Goal: Transaction & Acquisition: Purchase product/service

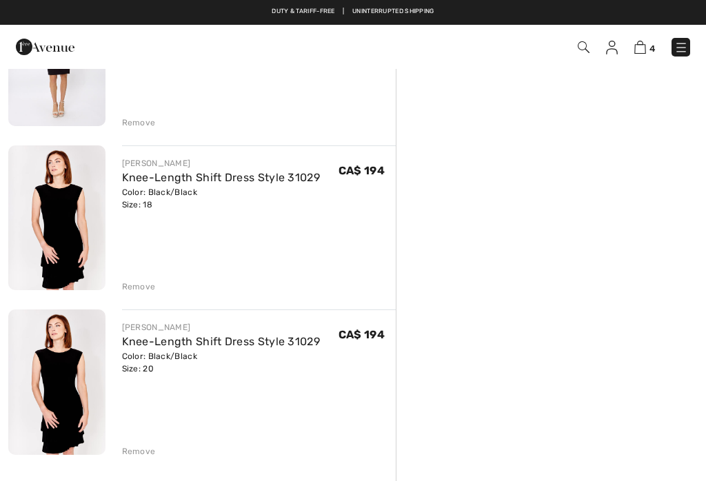
scroll to position [364, 0]
click at [386, 426] on div "FRANK LYMAN Knee-Length Shift Dress Style 31029 Color: Black/Black Size: 20 Fin…" at bounding box center [259, 384] width 274 height 148
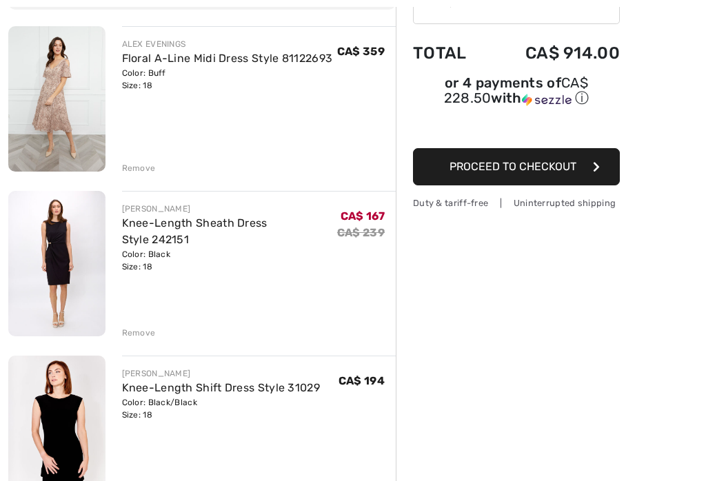
scroll to position [0, 0]
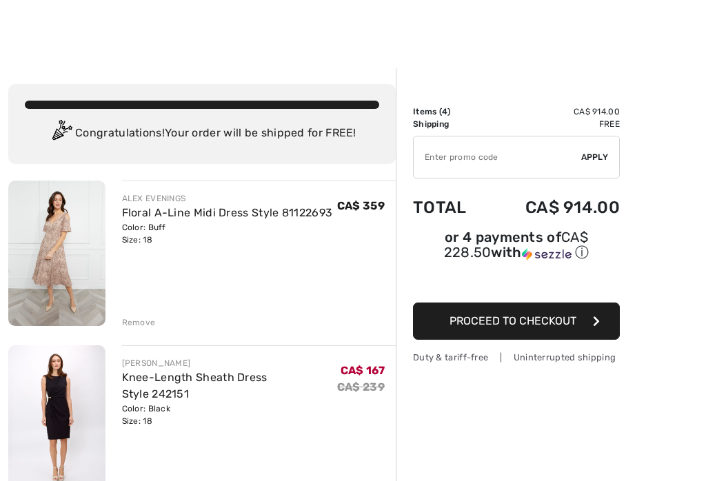
click at [436, 145] on input "TEXT" at bounding box center [498, 157] width 168 height 41
type input "NEW10"
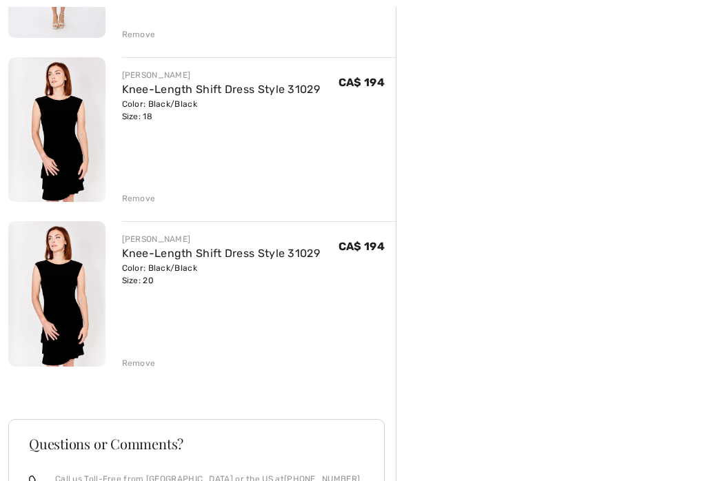
scroll to position [459, 0]
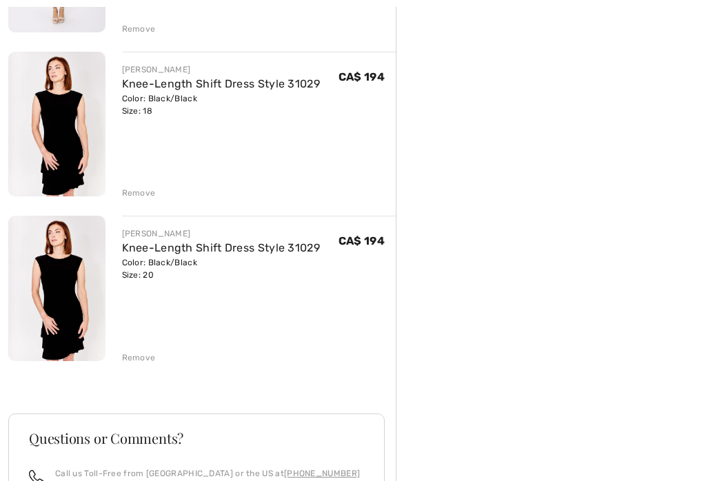
click at [137, 361] on div "Remove" at bounding box center [139, 358] width 34 height 12
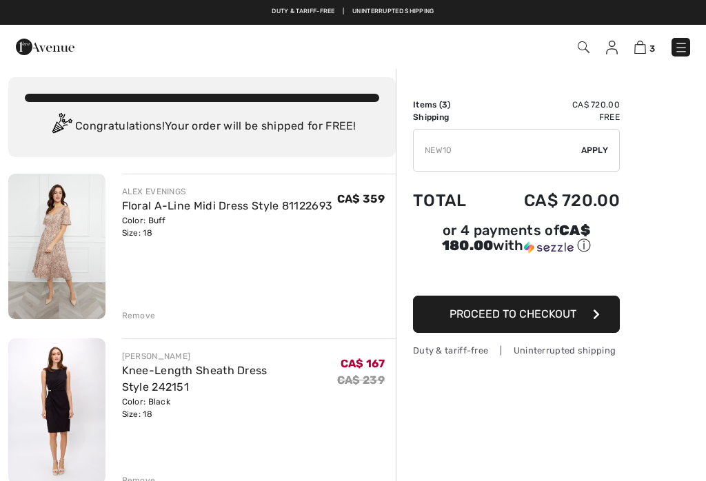
scroll to position [0, 0]
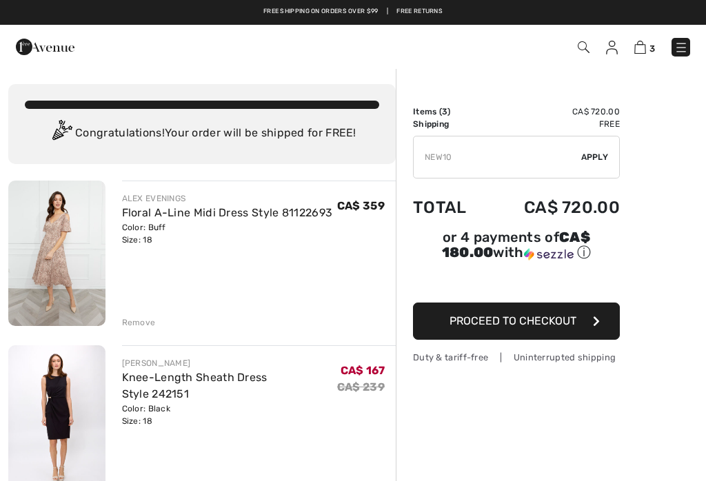
click at [601, 156] on span "Apply" at bounding box center [595, 157] width 28 height 12
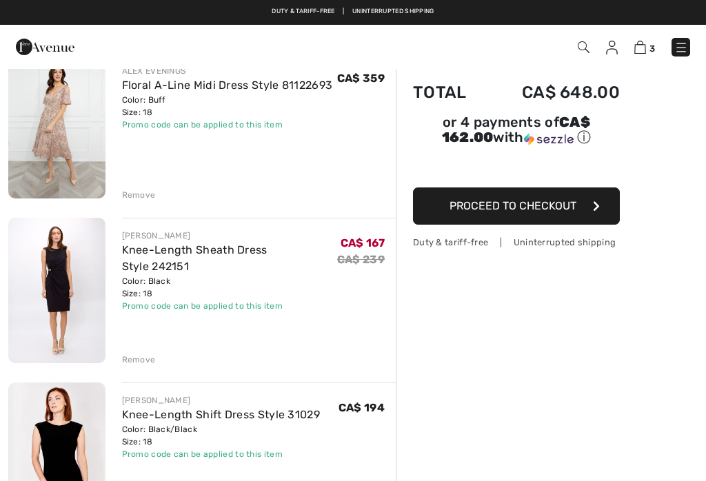
scroll to position [125, 0]
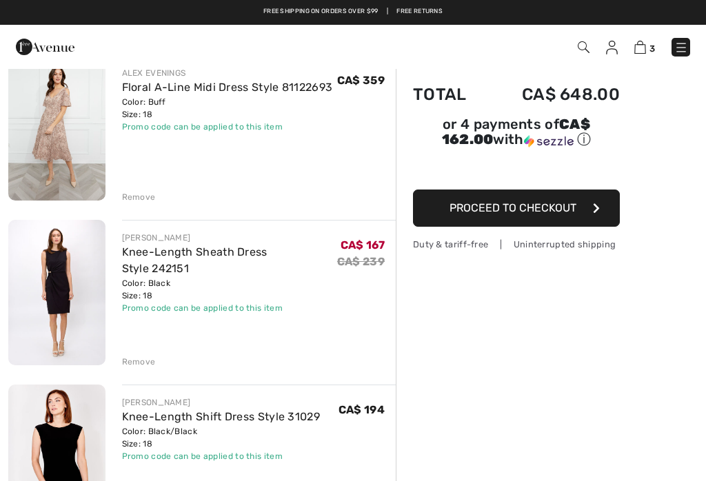
click at [137, 361] on div "Remove" at bounding box center [139, 362] width 34 height 12
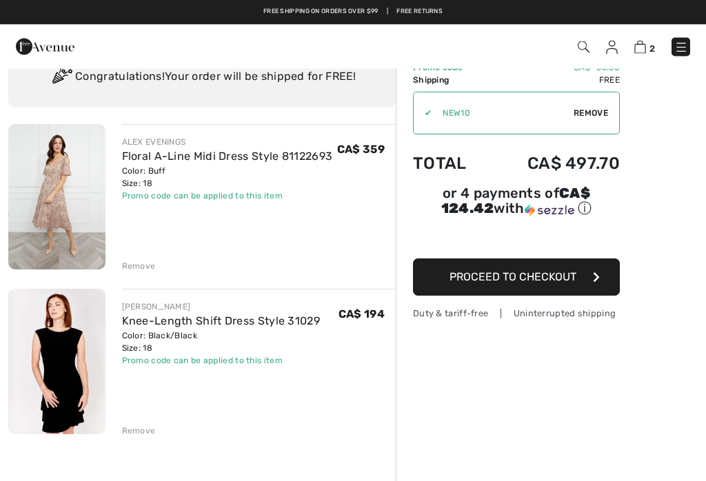
scroll to position [57, 0]
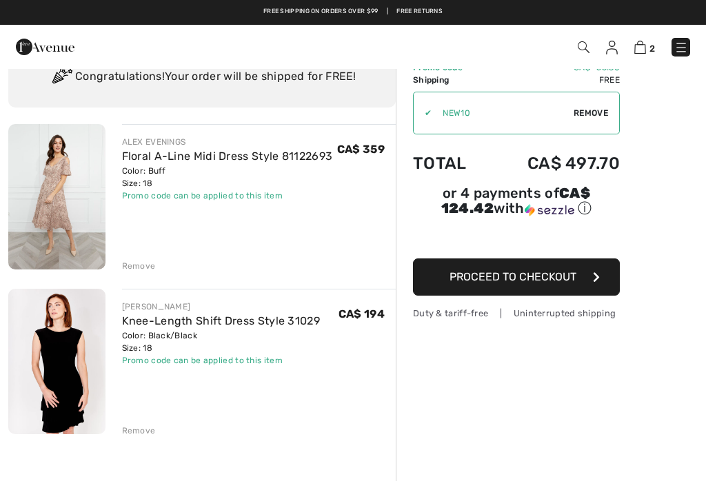
click at [510, 279] on span "Proceed to Checkout" at bounding box center [513, 276] width 127 height 13
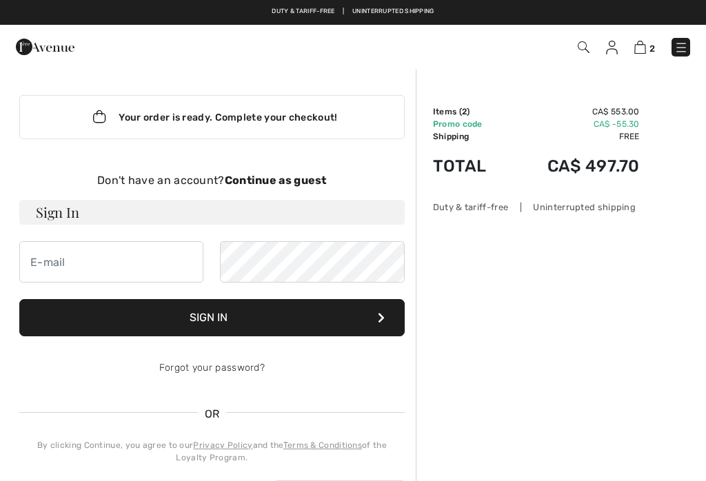
checkbox input "true"
click at [307, 179] on strong "Continue as guest" at bounding box center [276, 180] width 102 height 13
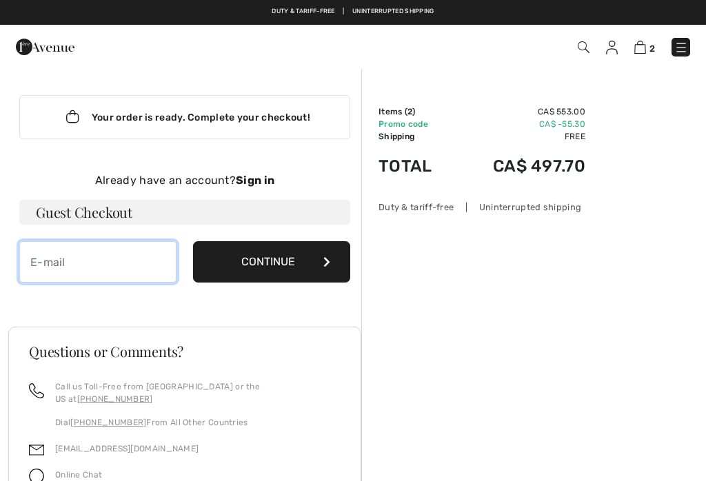
click at [88, 262] on input "email" at bounding box center [97, 261] width 157 height 41
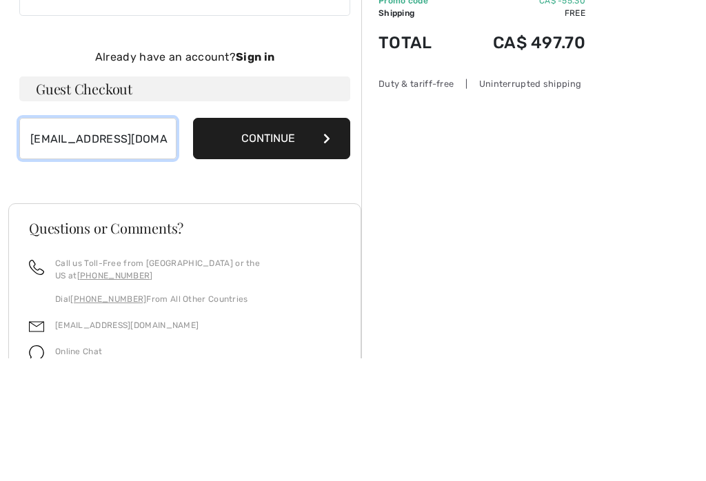
type input "cicchinonicoletta@gmail.com"
click at [275, 241] on button "Continue" at bounding box center [271, 261] width 157 height 41
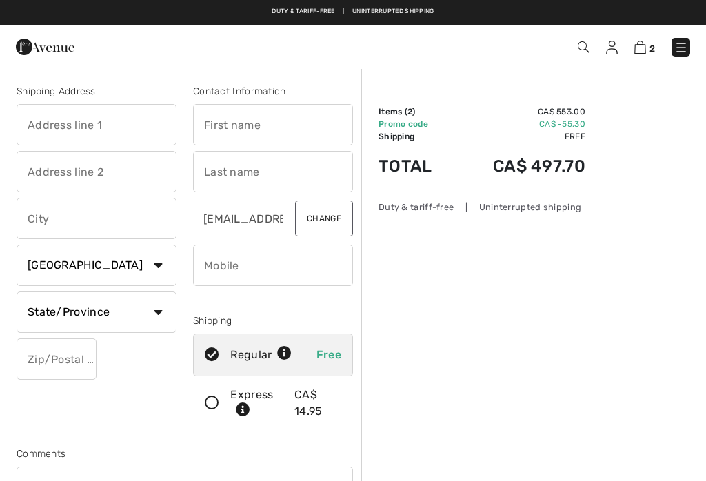
checkbox input "true"
click at [74, 134] on input "text" at bounding box center [97, 124] width 160 height 41
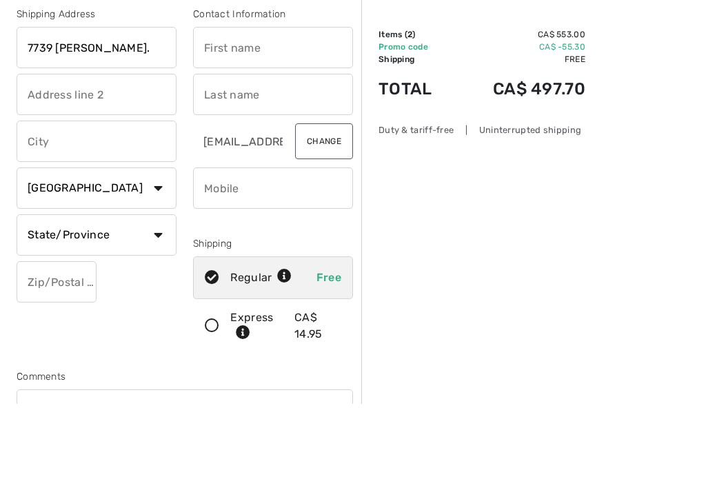
type input "7739 [PERSON_NAME]."
click at [136, 198] on input "text" at bounding box center [97, 218] width 160 height 41
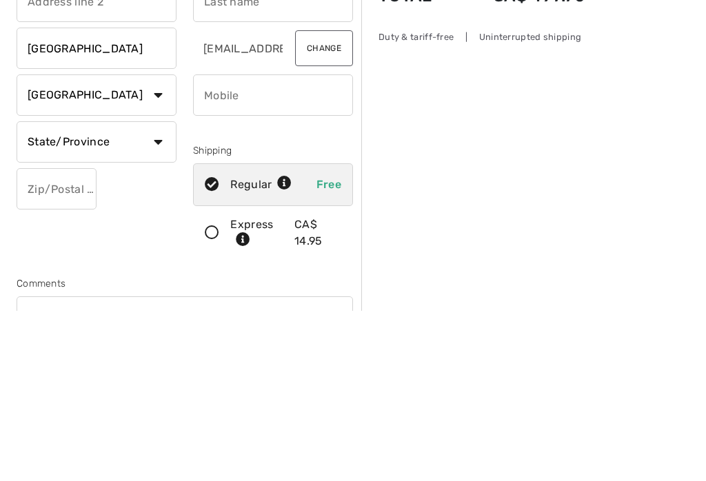
click at [157, 292] on select "State/Province Alberta British Columbia Manitoba New Brunswick Newfoundland and…" at bounding box center [97, 312] width 160 height 41
type input "[GEOGRAPHIC_DATA]"
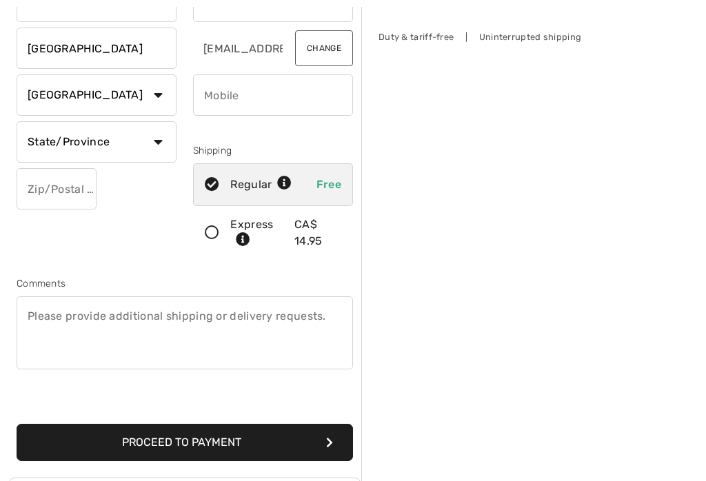
select select "ON"
click at [57, 195] on input "text" at bounding box center [57, 188] width 80 height 41
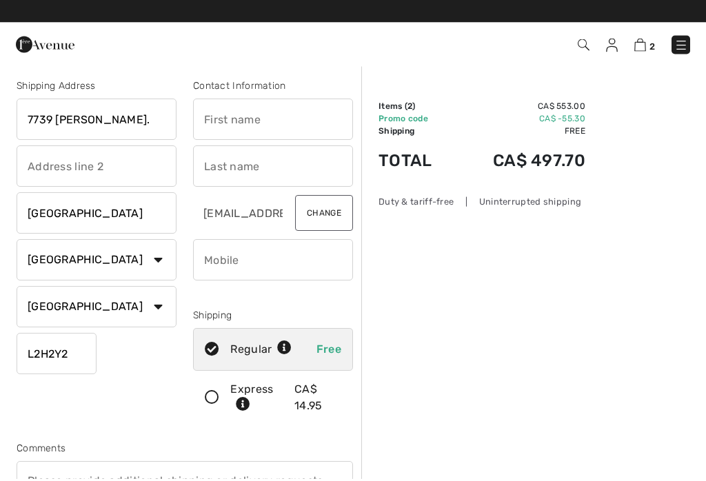
scroll to position [0, 0]
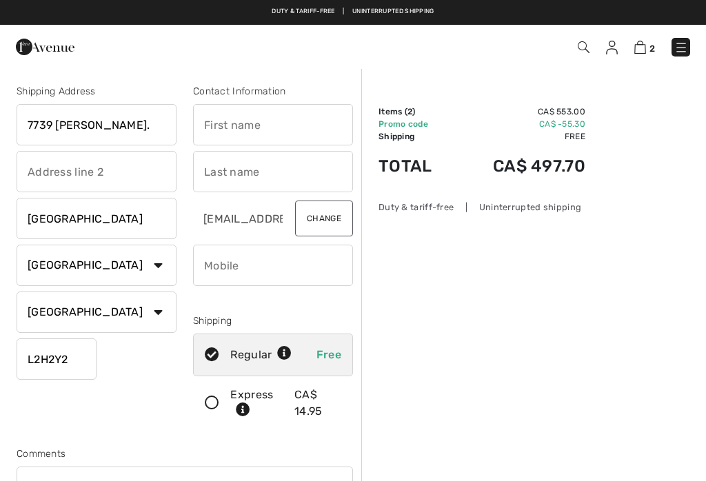
type input "L2H2Y2"
click at [274, 130] on input "text" at bounding box center [273, 124] width 160 height 41
type input "Nicoletta"
click at [273, 177] on input "text" at bounding box center [273, 171] width 160 height 41
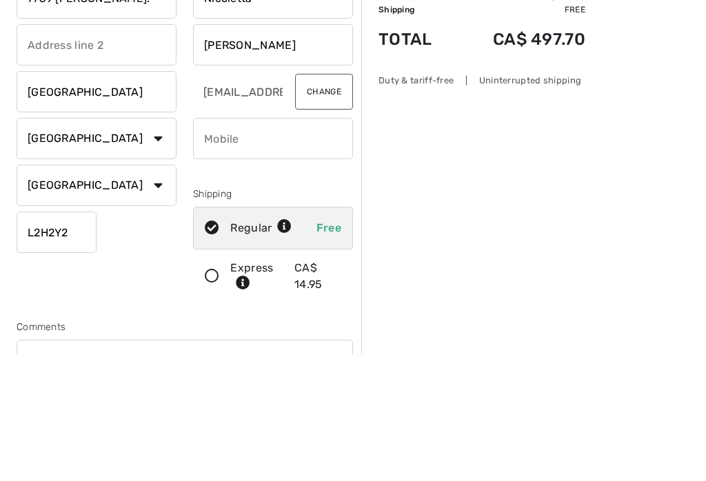
type input "Cicchino"
click at [301, 245] on input "phone" at bounding box center [273, 265] width 160 height 41
type input "9053257739"
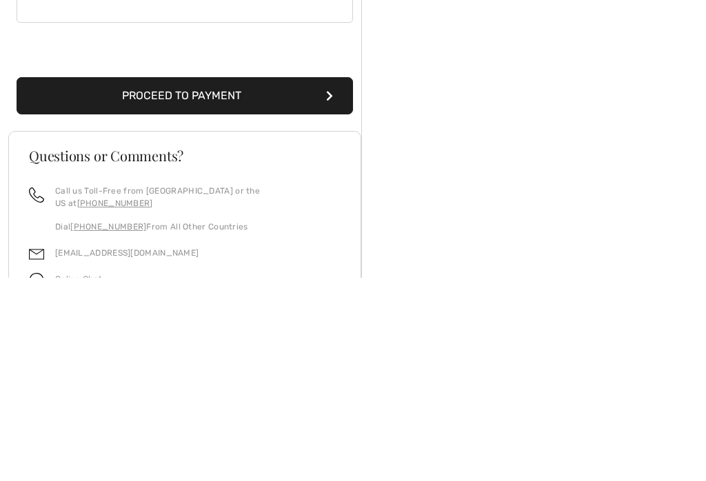
scroll to position [314, 0]
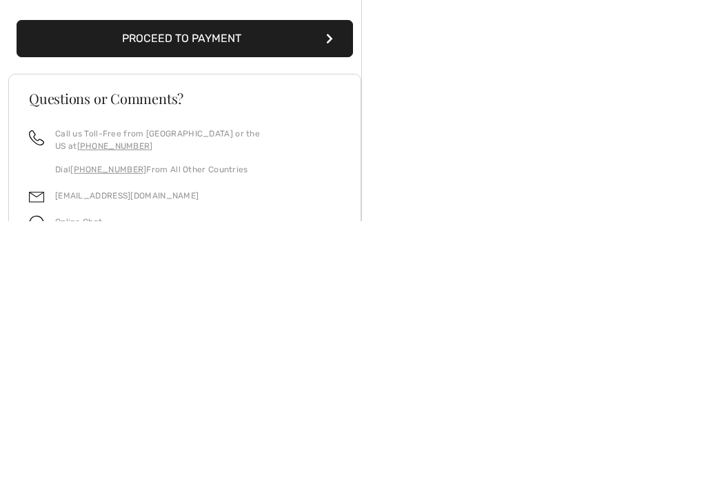
click at [275, 280] on button "Proceed to Payment" at bounding box center [185, 298] width 336 height 37
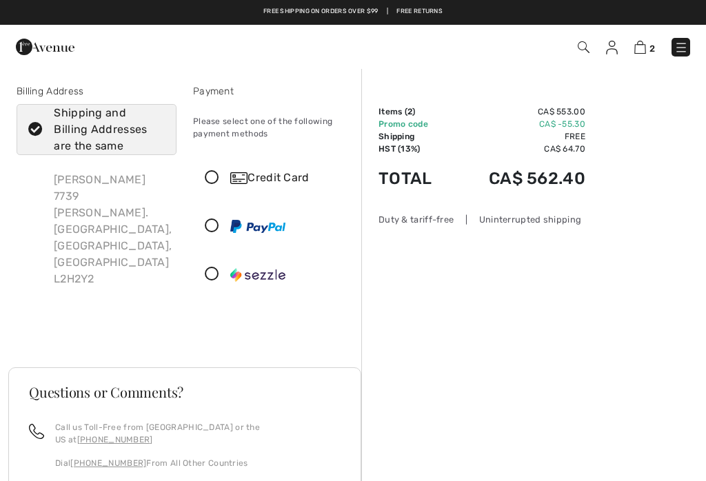
click at [639, 52] on img at bounding box center [640, 47] width 12 height 13
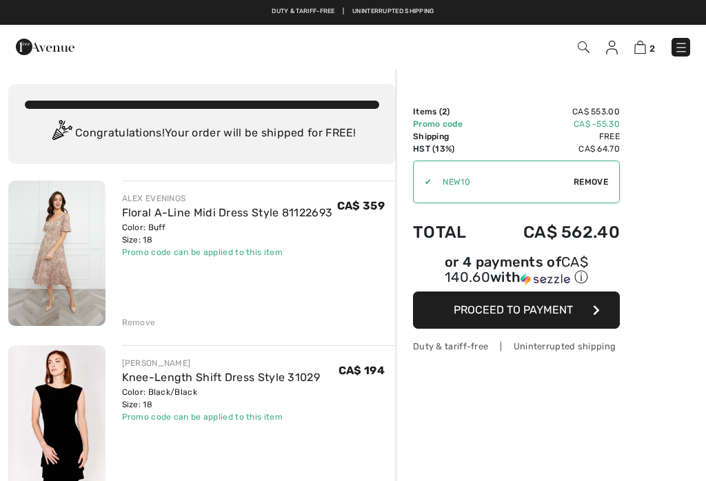
checkbox input "true"
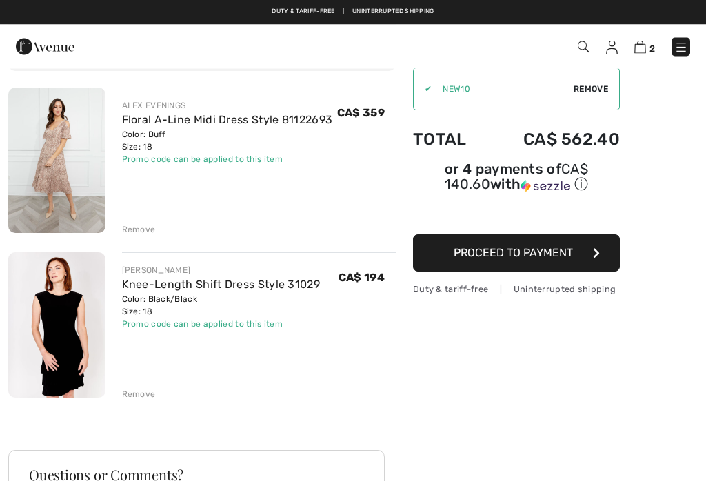
scroll to position [93, 0]
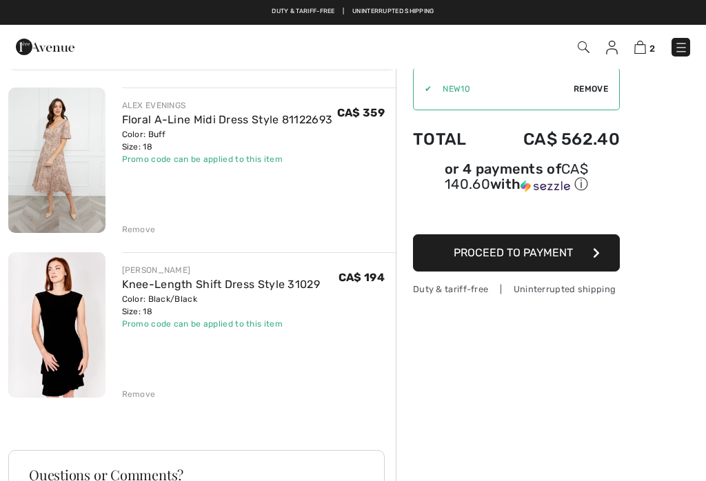
click at [175, 289] on link "Knee-Length Shift Dress Style 31029" at bounding box center [221, 284] width 199 height 13
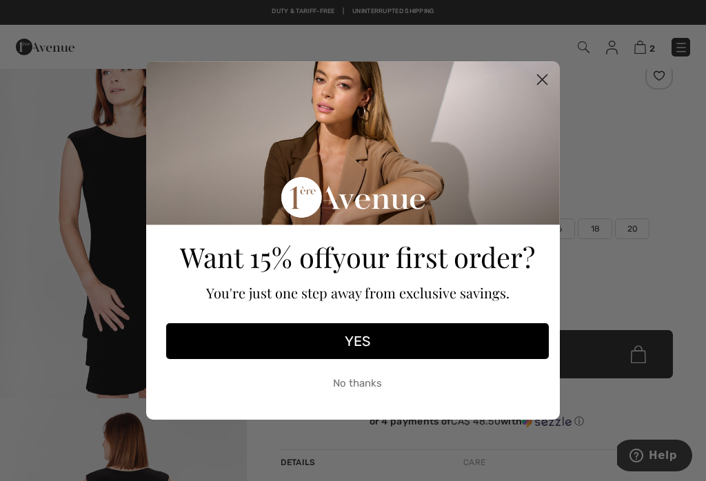
click at [382, 354] on button "YES" at bounding box center [357, 341] width 383 height 36
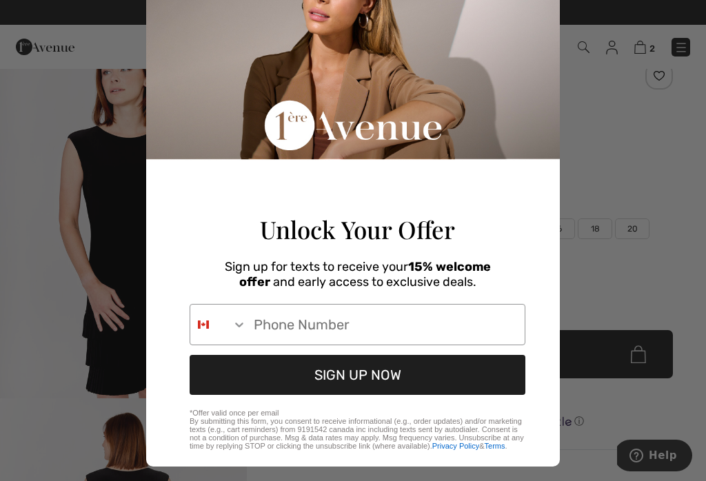
scroll to position [78, 0]
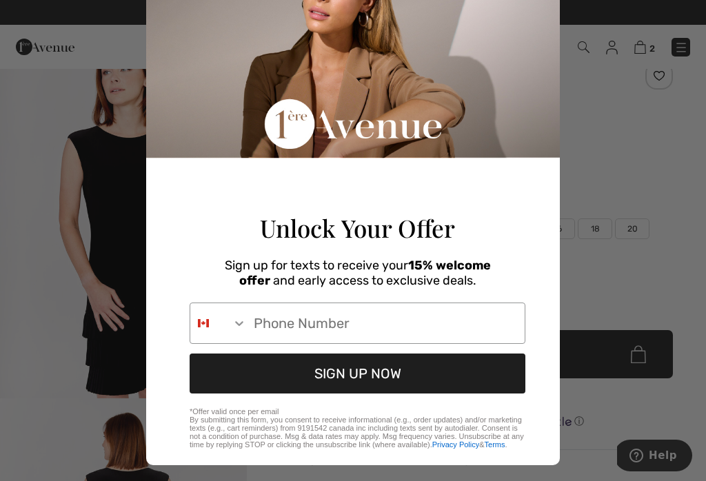
click at [316, 340] on input "Phone Number" at bounding box center [386, 323] width 278 height 40
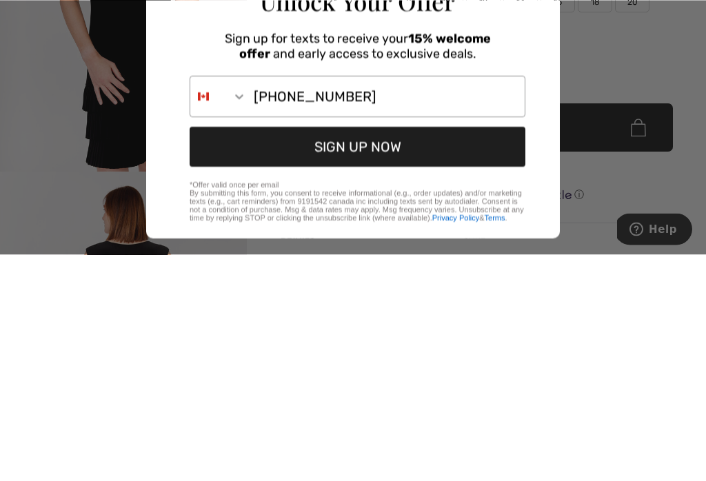
type input "905-325-7739"
click at [425, 354] on button "SIGN UP NOW" at bounding box center [358, 374] width 336 height 40
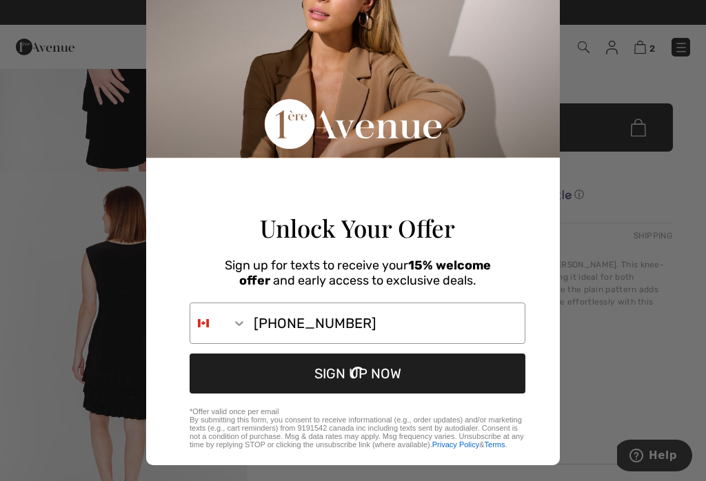
scroll to position [0, 0]
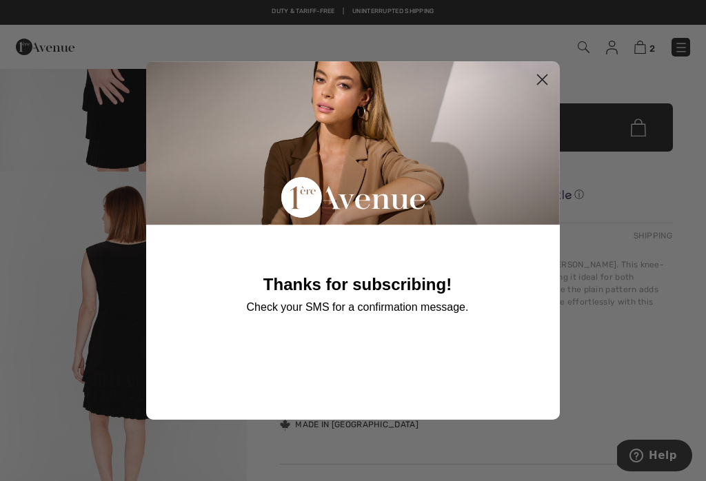
click at [548, 91] on circle "Close dialog" at bounding box center [542, 79] width 23 height 23
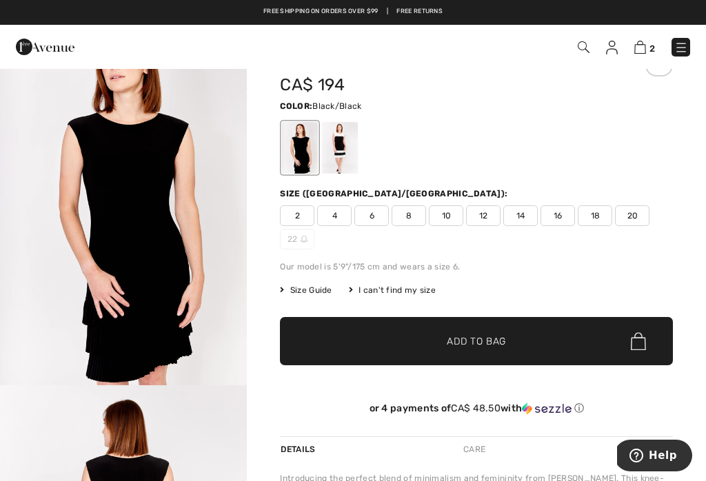
scroll to position [52, 0]
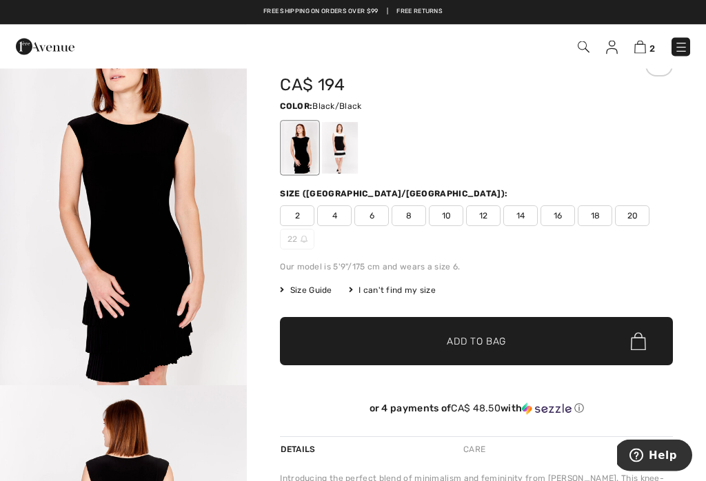
click at [304, 290] on span "Size Guide" at bounding box center [306, 291] width 52 height 12
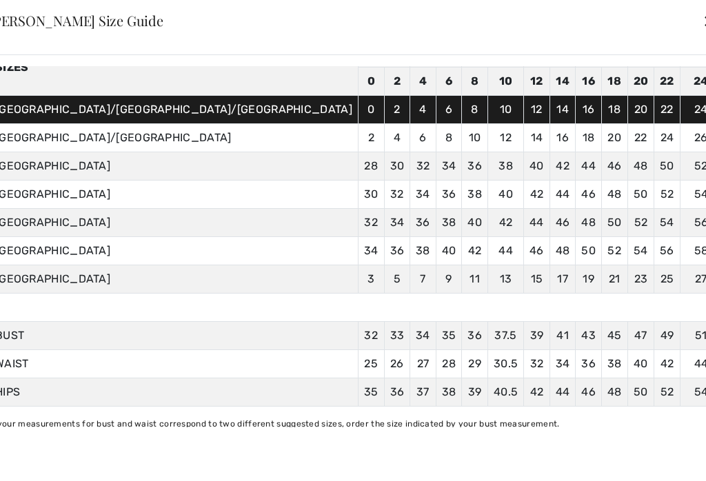
scroll to position [79, 0]
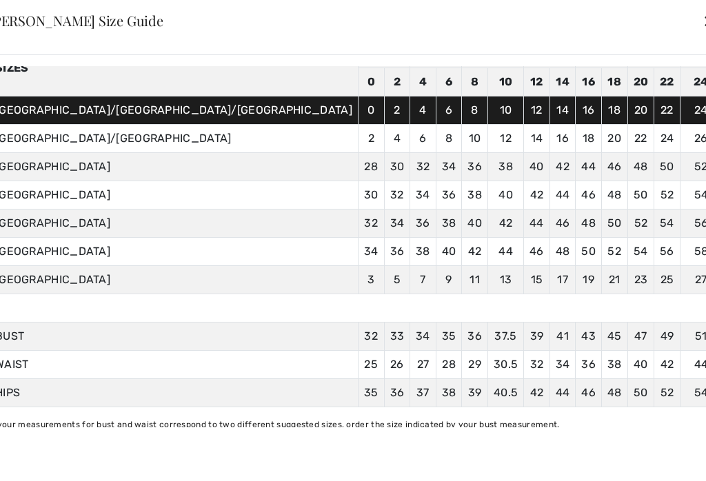
click at [703, 23] on div "✕" at bounding box center [710, 20] width 14 height 29
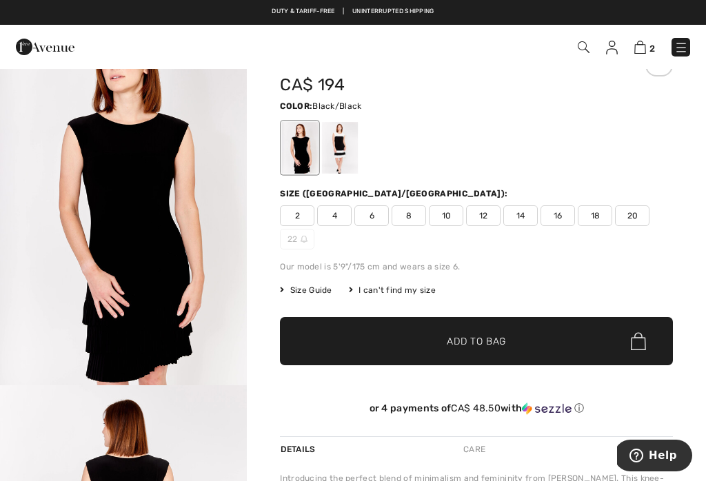
scroll to position [0, 0]
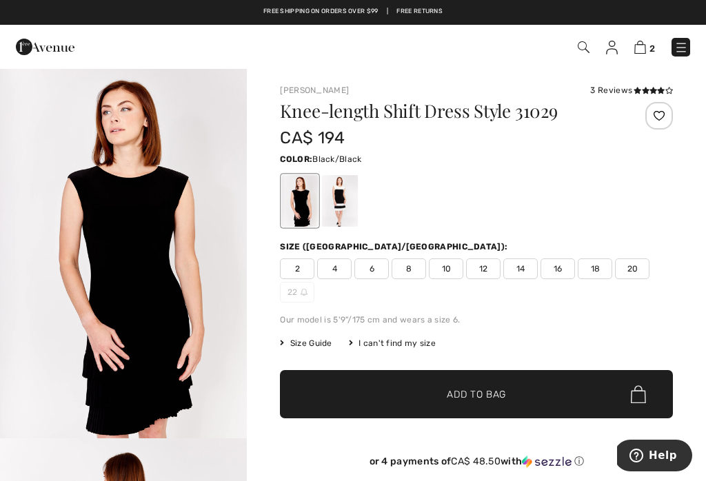
click at [636, 48] on img at bounding box center [640, 47] width 12 height 13
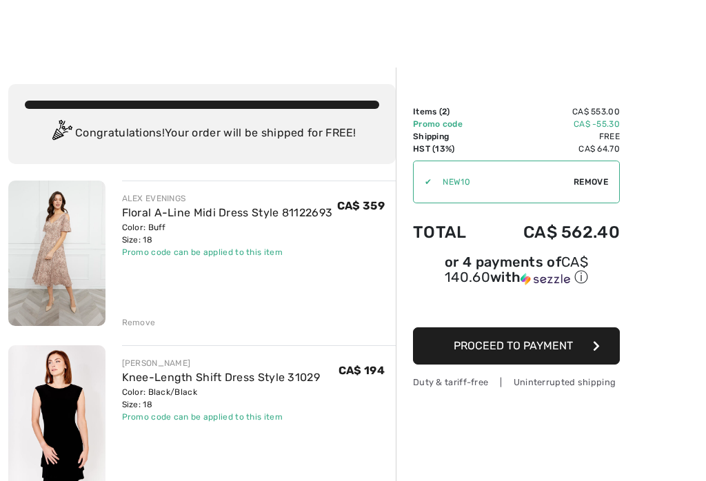
click at [582, 351] on button "Proceed to Payment" at bounding box center [516, 346] width 207 height 37
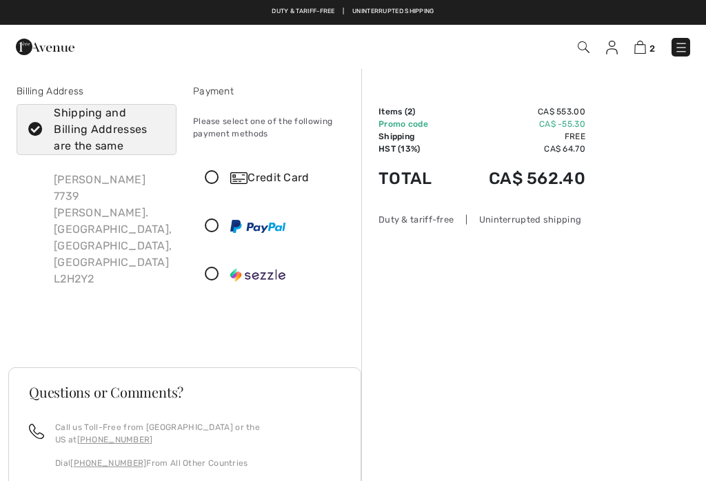
scroll to position [1, 0]
click at [642, 48] on img at bounding box center [640, 47] width 12 height 13
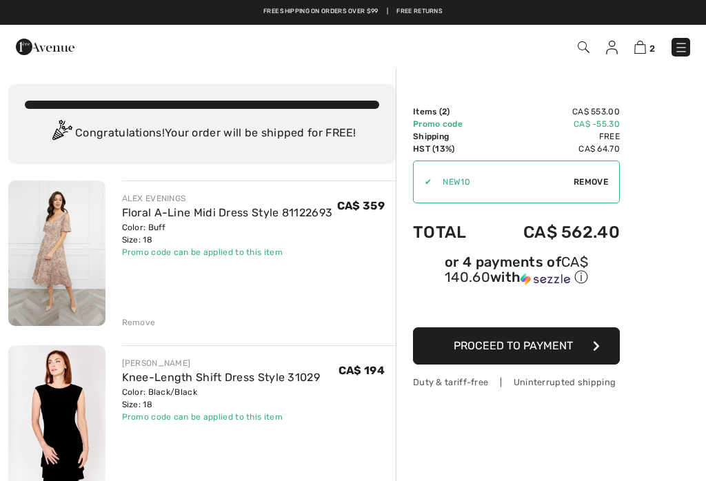
click at [588, 180] on span "Remove" at bounding box center [591, 182] width 34 height 12
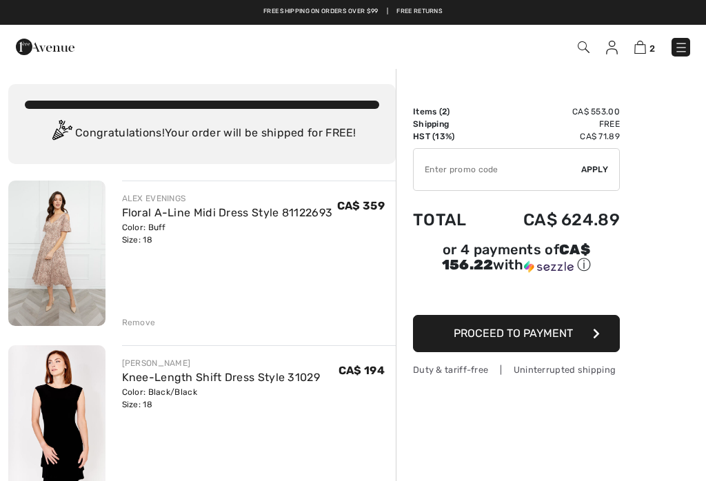
click at [461, 168] on input "TEXT" at bounding box center [498, 169] width 168 height 41
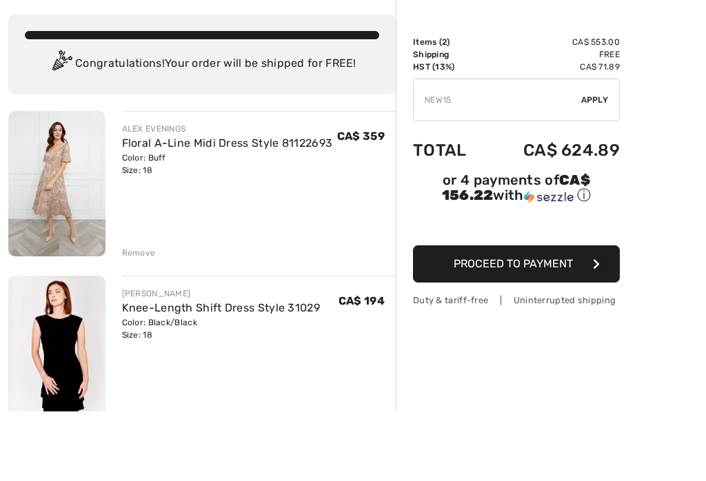
scroll to position [70, 0]
type input "NEW15"
click at [584, 263] on button "Proceed to Payment" at bounding box center [516, 263] width 207 height 37
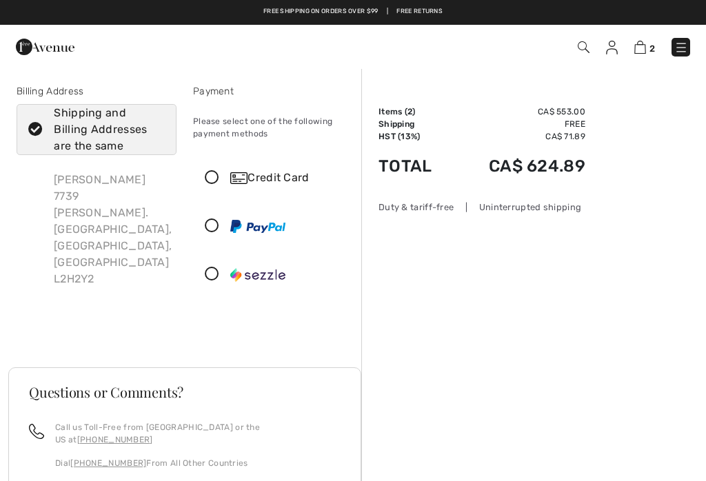
click at [641, 46] on img at bounding box center [640, 47] width 12 height 13
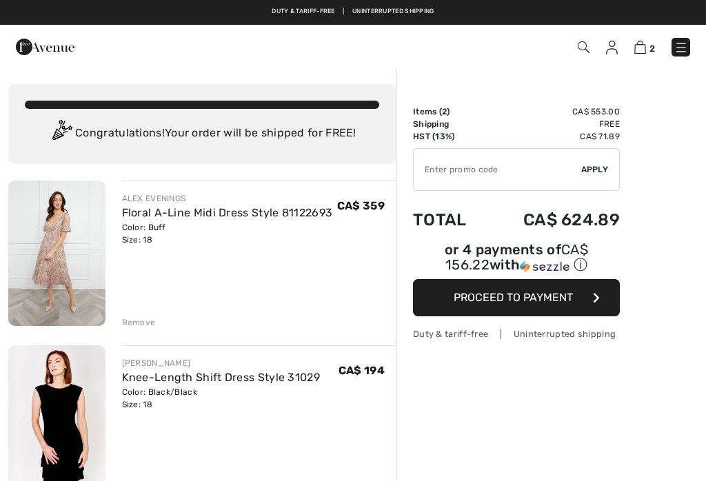
click at [489, 175] on input "TEXT" at bounding box center [498, 169] width 168 height 41
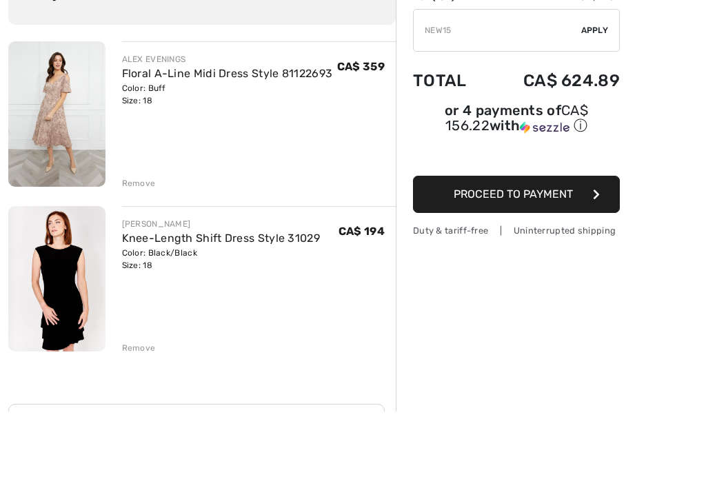
type input "NEW15"
click at [601, 108] on div "✔ Apply Remove" at bounding box center [516, 100] width 207 height 43
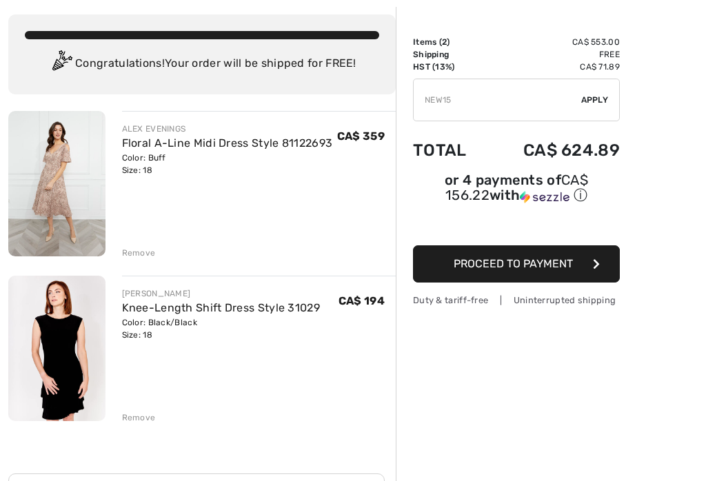
click at [596, 97] on span "Apply" at bounding box center [595, 100] width 28 height 12
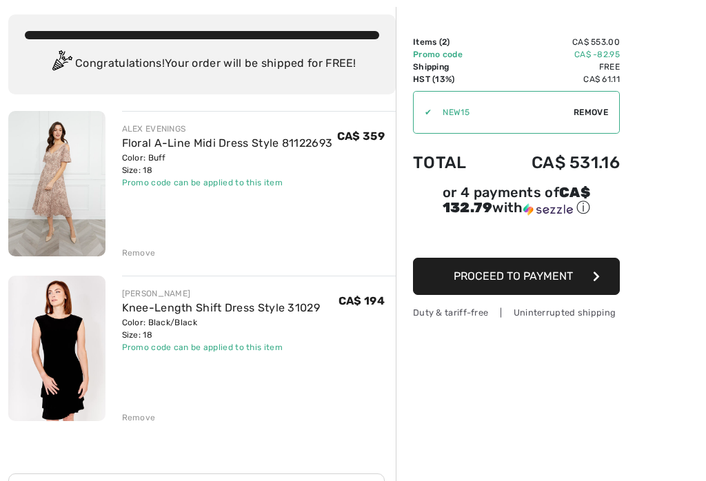
click at [596, 278] on icon "button" at bounding box center [596, 276] width 7 height 11
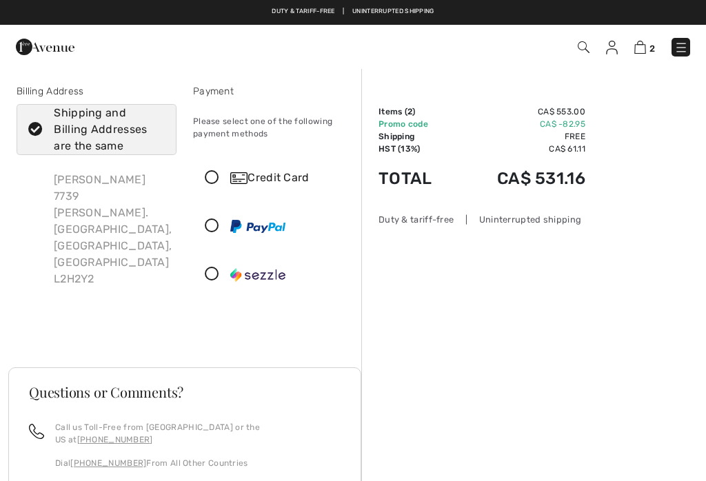
click at [212, 177] on icon at bounding box center [212, 178] width 37 height 14
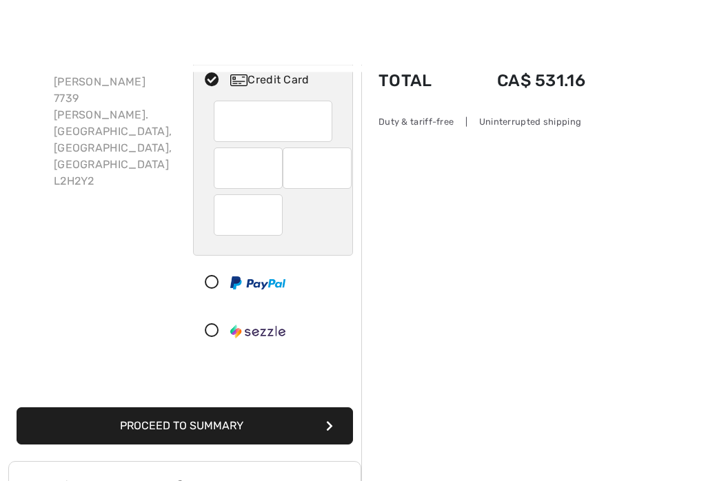
scroll to position [163, 0]
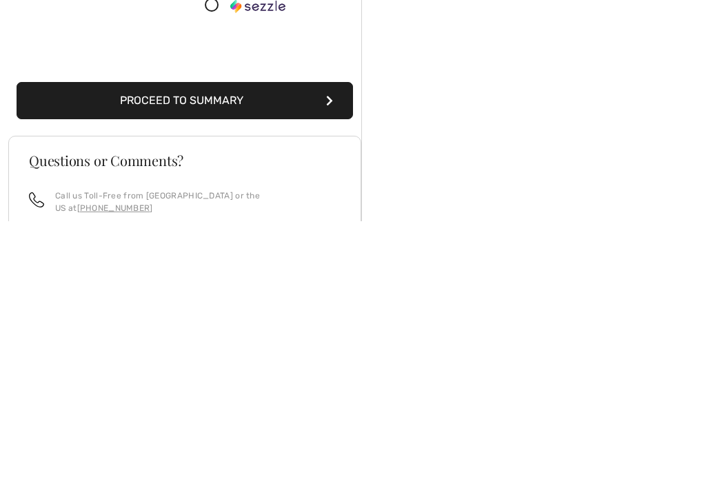
click at [294, 342] on button "Proceed to Summary" at bounding box center [185, 360] width 336 height 37
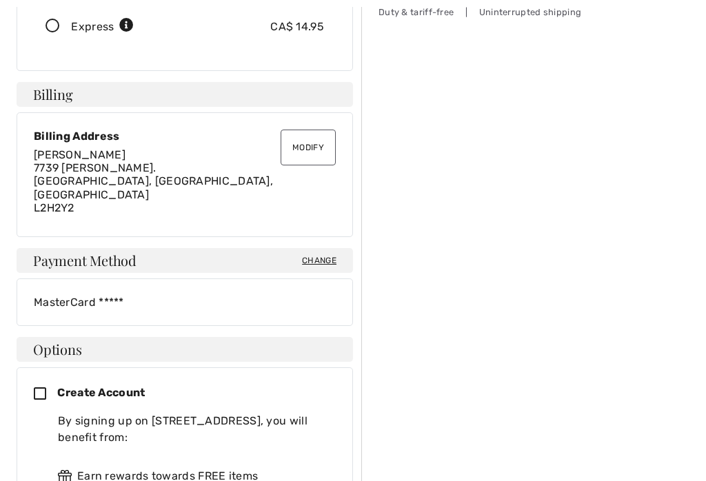
scroll to position [345, 0]
click at [323, 254] on span "Change" at bounding box center [319, 260] width 34 height 12
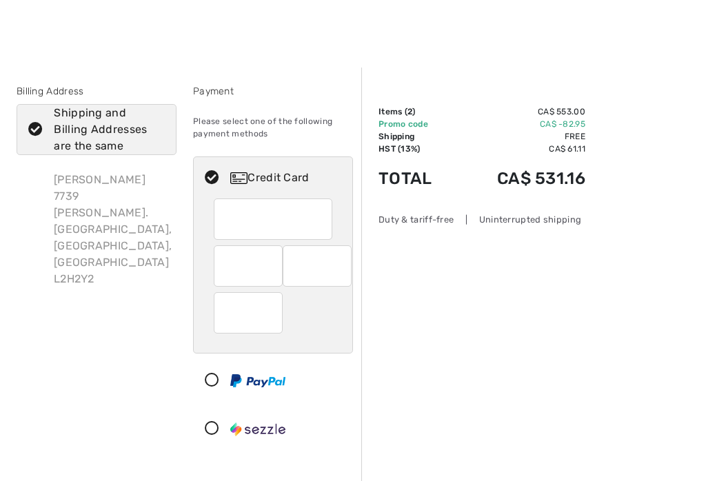
checkbox input "true"
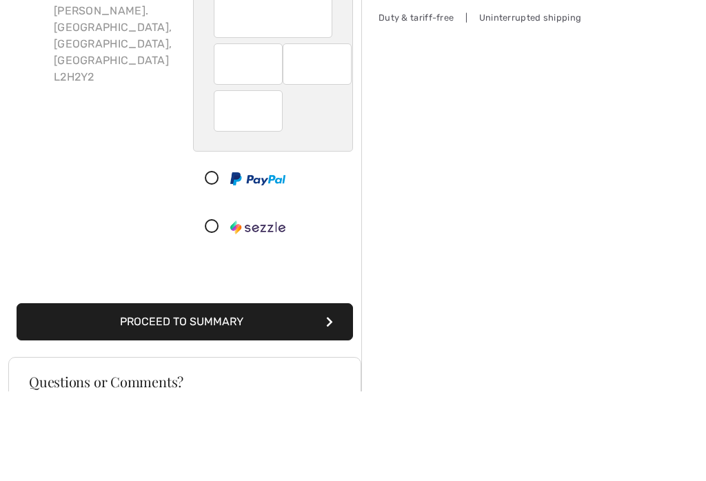
scroll to position [203, 0]
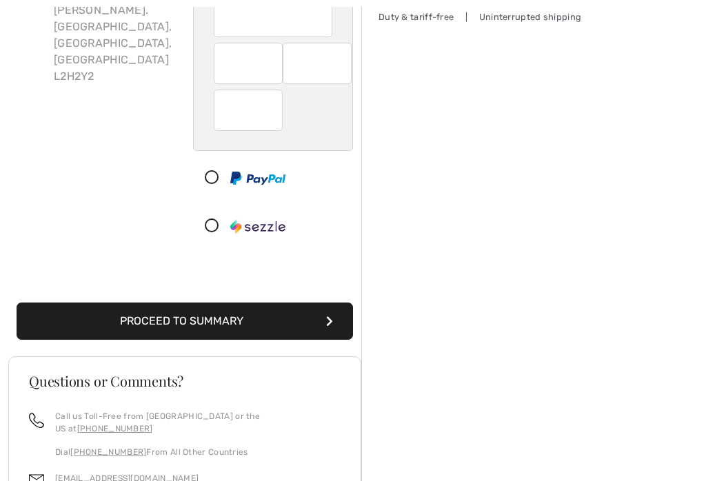
click at [268, 316] on button "Proceed to Summary" at bounding box center [185, 321] width 336 height 37
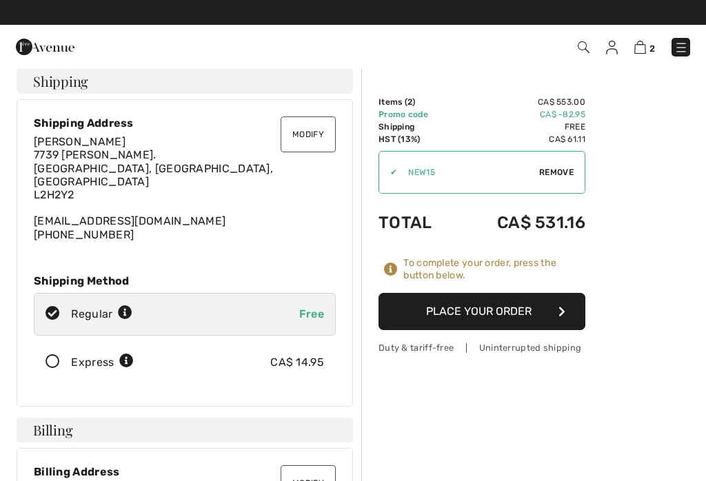
scroll to position [3, 0]
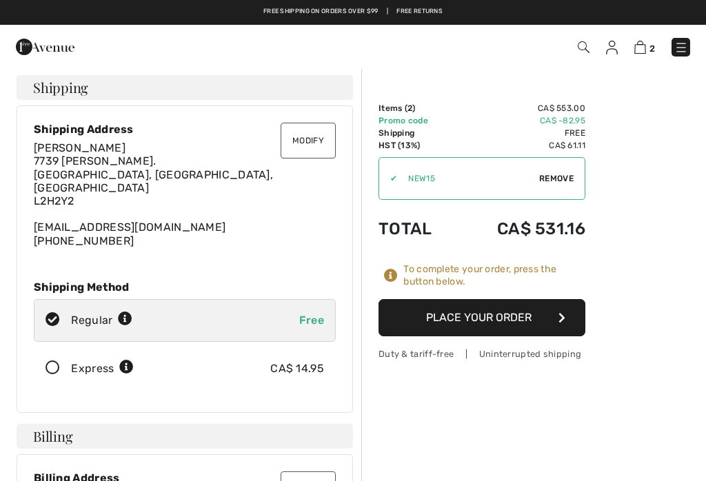
click at [531, 321] on button "Place Your Order" at bounding box center [482, 317] width 207 height 37
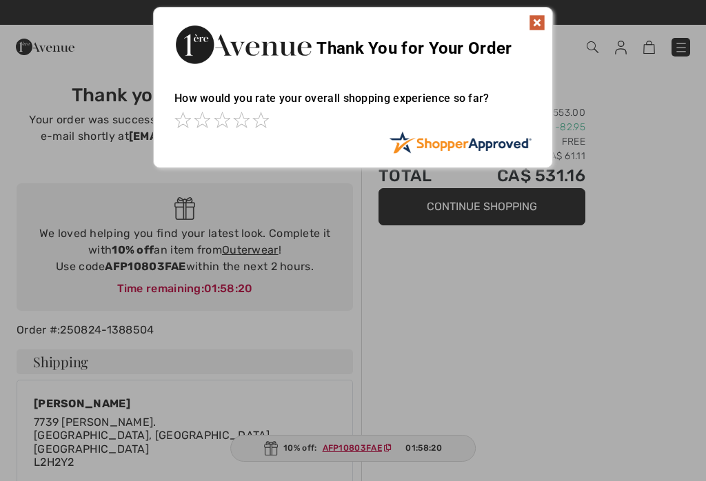
click at [542, 23] on img at bounding box center [537, 22] width 17 height 17
